Goal: Obtain resource: Obtain resource

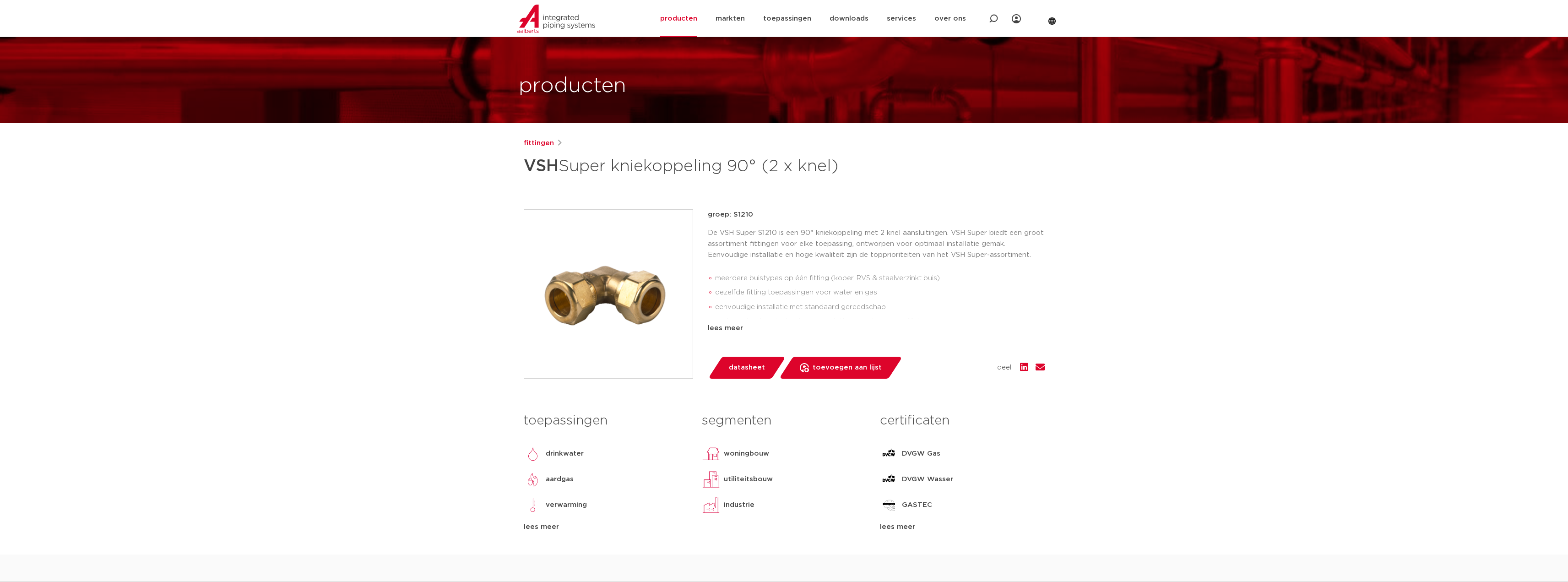
scroll to position [46, 0]
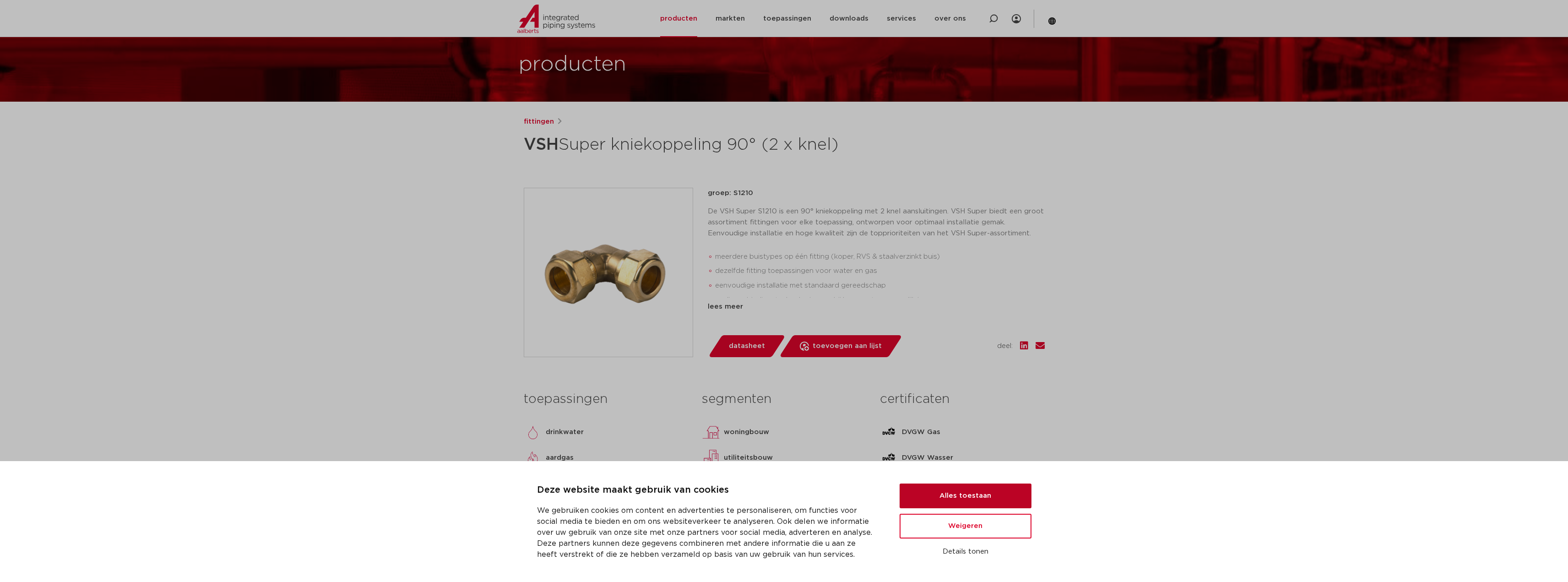
click at [944, 497] on button "Alles toestaan" at bounding box center [966, 496] width 132 height 25
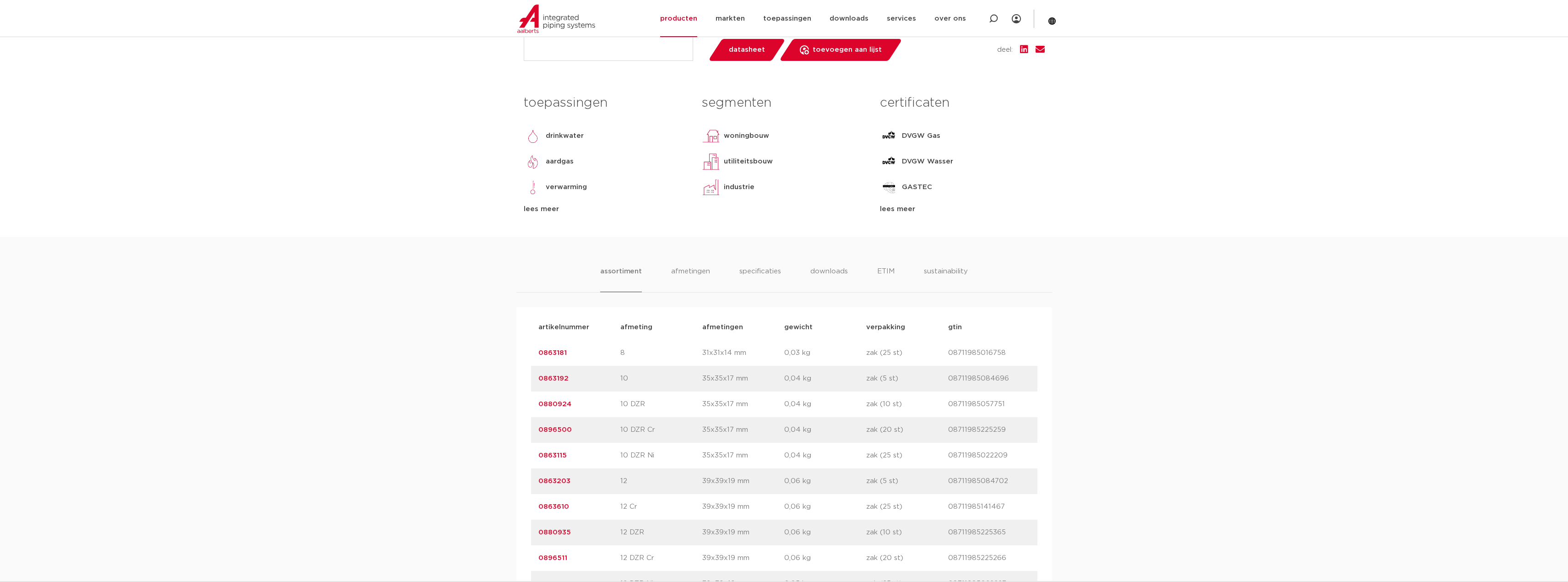
scroll to position [367, 0]
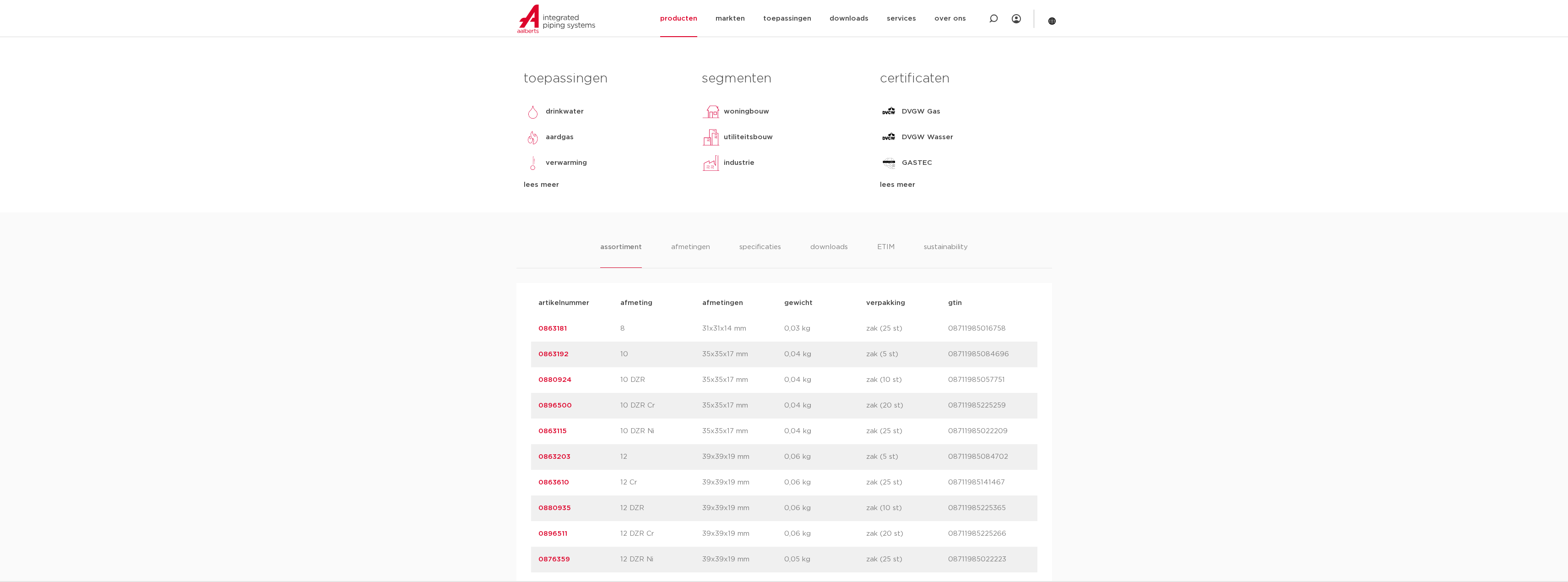
click at [557, 330] on link "0863181" at bounding box center [552, 329] width 28 height 7
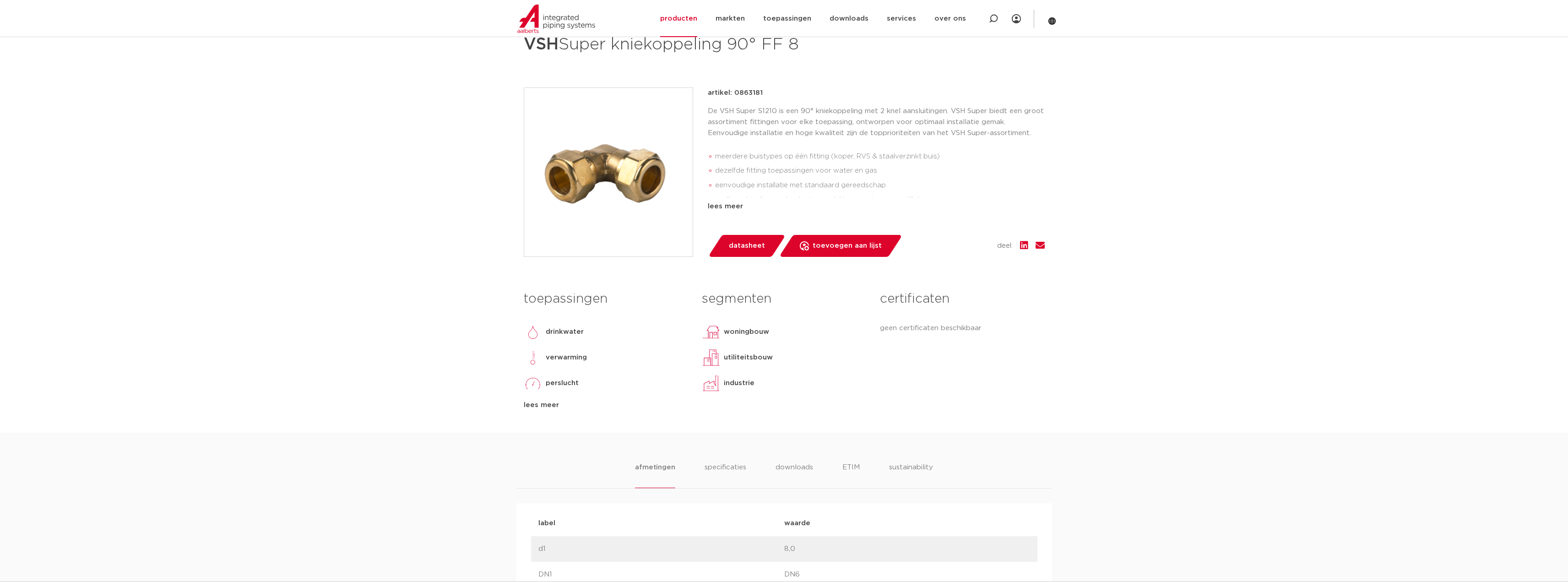
scroll to position [46, 0]
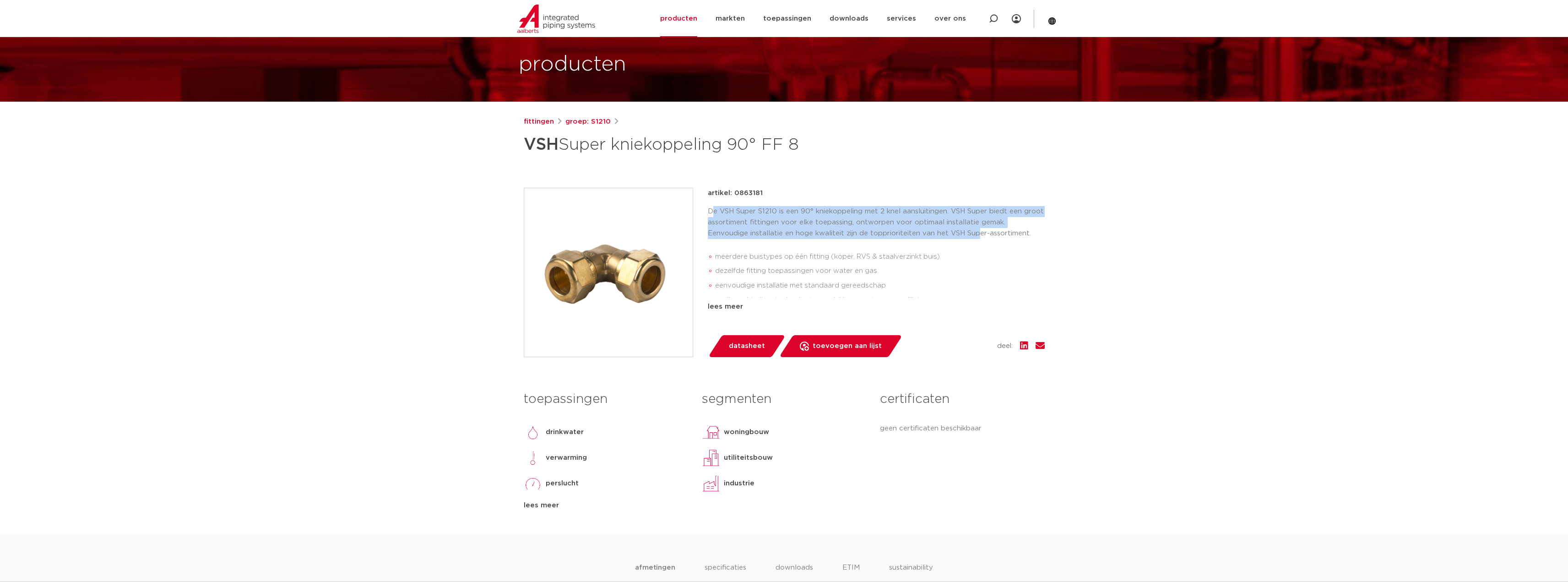
drag, startPoint x: 735, startPoint y: 204, endPoint x: 977, endPoint y: 235, distance: 244.0
click at [977, 235] on div "artikel: 0863181 De VSH Super S1210 is een 90° kniekoppeling met 2 knel aanslui…" at bounding box center [876, 250] width 337 height 124
click at [977, 235] on p "De VSH Super S1210 is een 90° kniekoppeling met 2 knel aansluitingen. VSH Super…" at bounding box center [876, 223] width 337 height 33
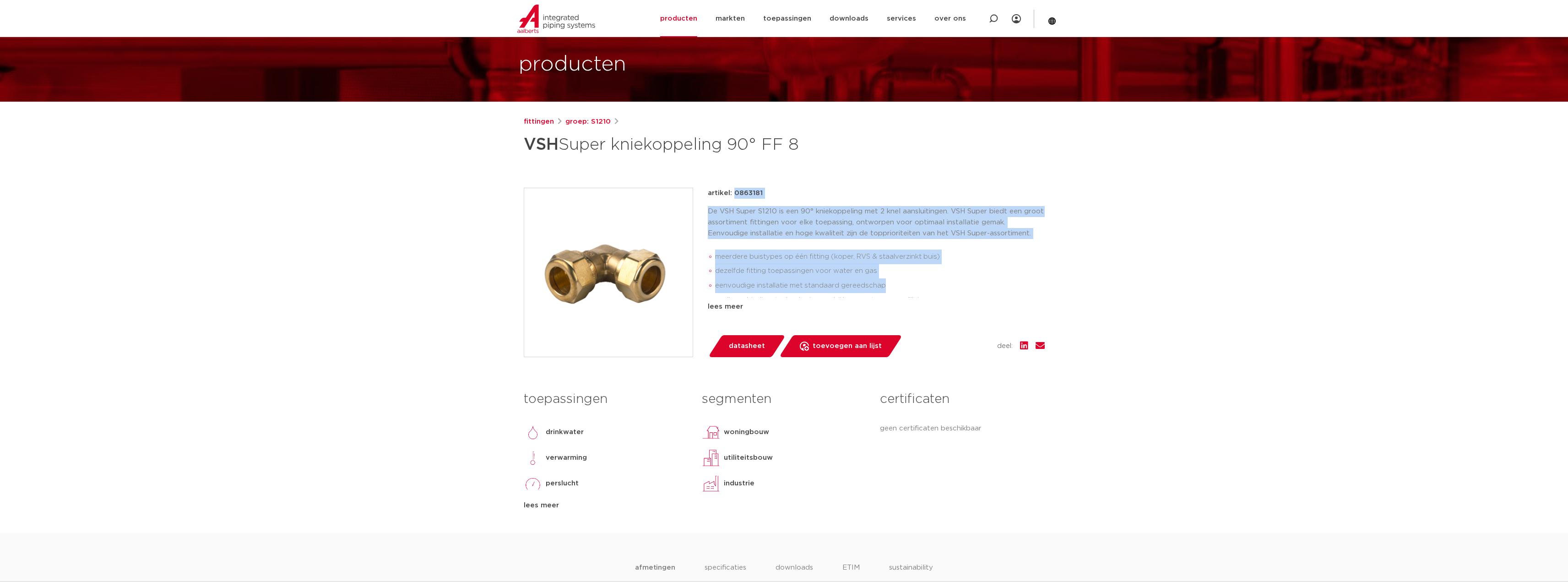
drag, startPoint x: 706, startPoint y: 188, endPoint x: 937, endPoint y: 288, distance: 251.7
click at [937, 288] on div "artikel: 0863181 De VSH Super S1210 is een 90° kniekoppeling met 2 knel aanslui…" at bounding box center [784, 273] width 521 height 170
click at [937, 288] on li "eenvoudige installatie met standaard gereedschap" at bounding box center [880, 286] width 330 height 15
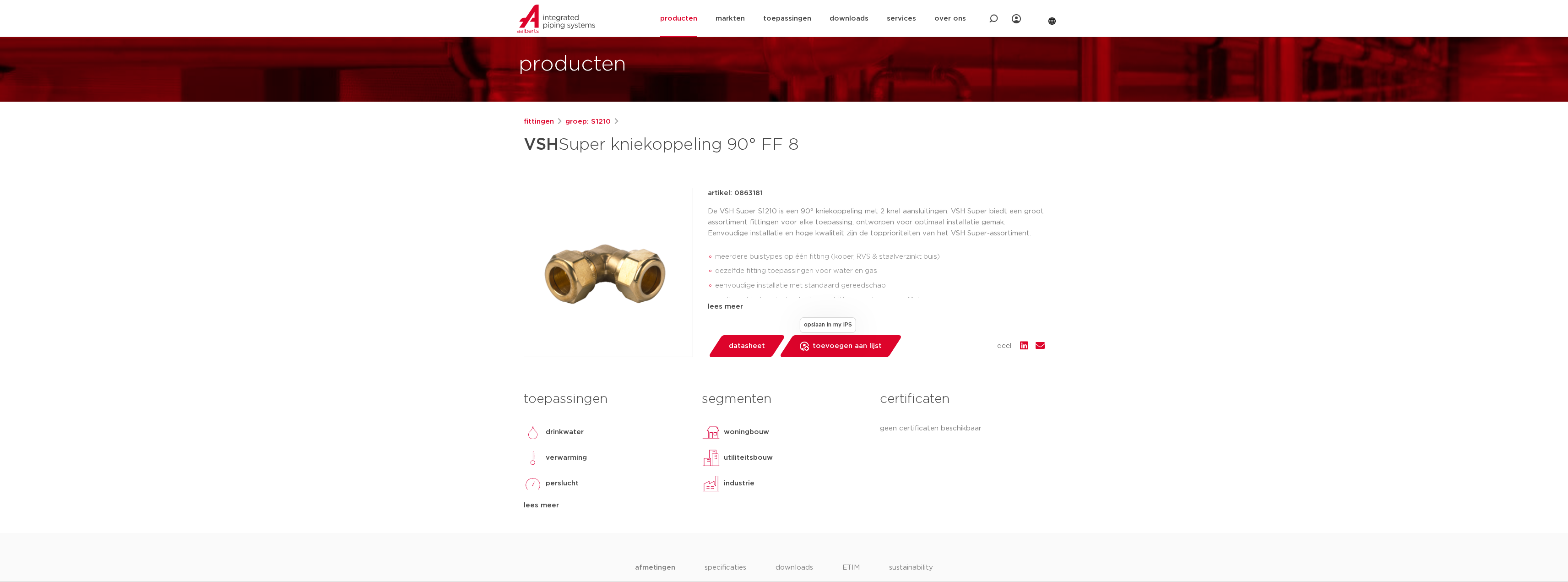
click at [852, 351] on span "toevoegen aan lijst" at bounding box center [847, 346] width 69 height 15
click at [1021, 21] on div at bounding box center [1034, 19] width 27 height 18
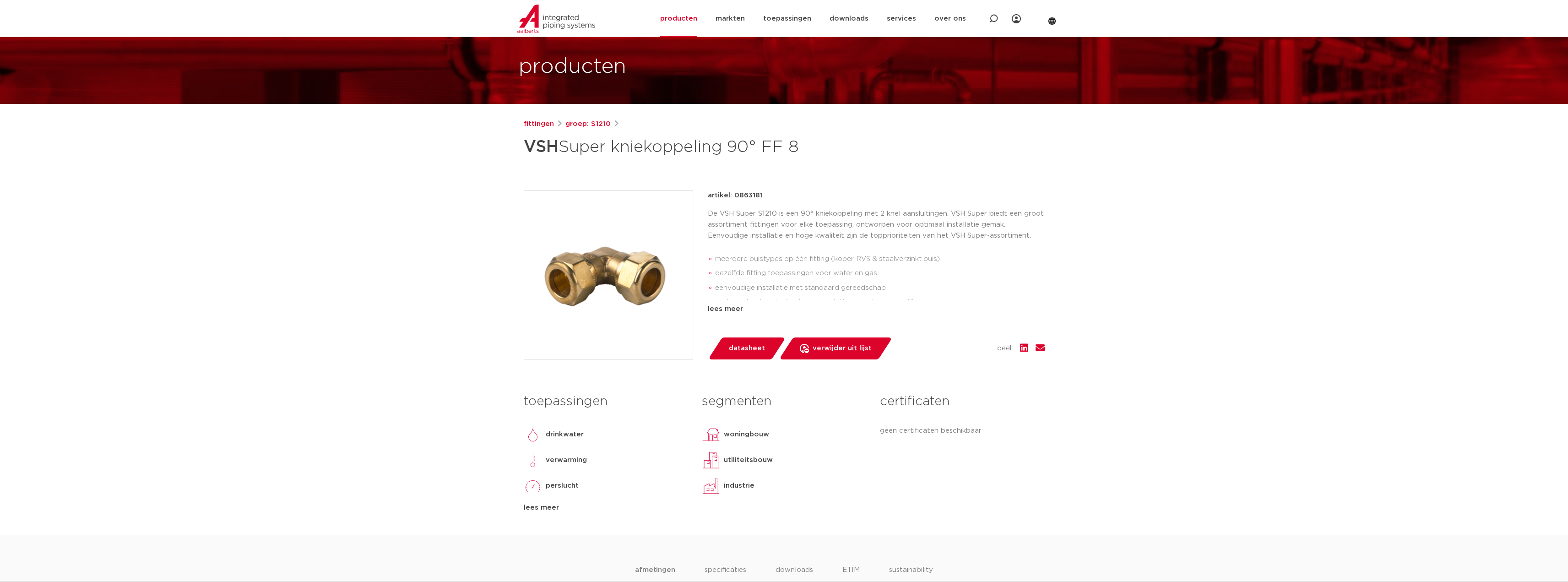
scroll to position [0, 0]
